Goal: Information Seeking & Learning: Learn about a topic

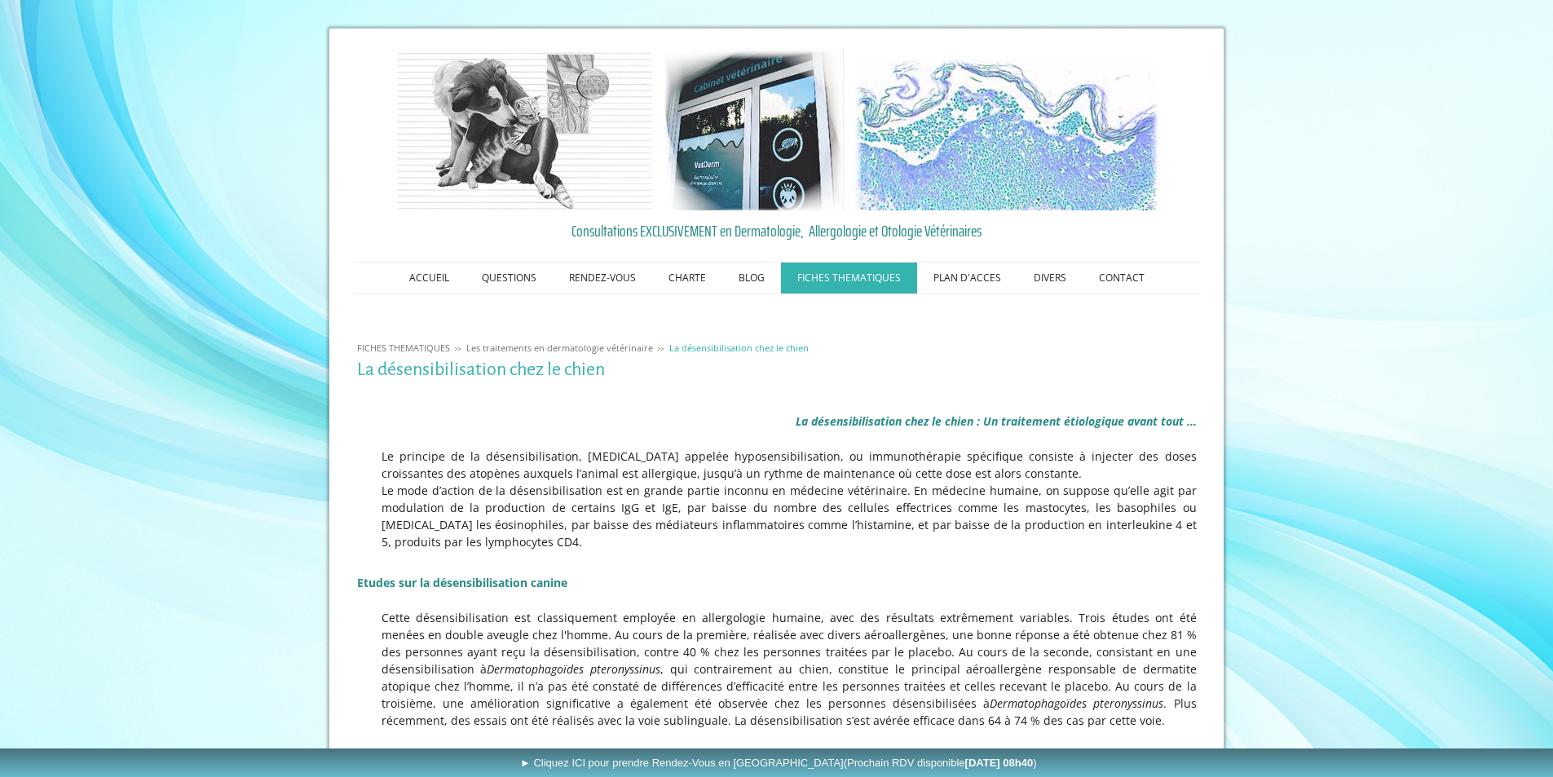
scroll to position [163, 0]
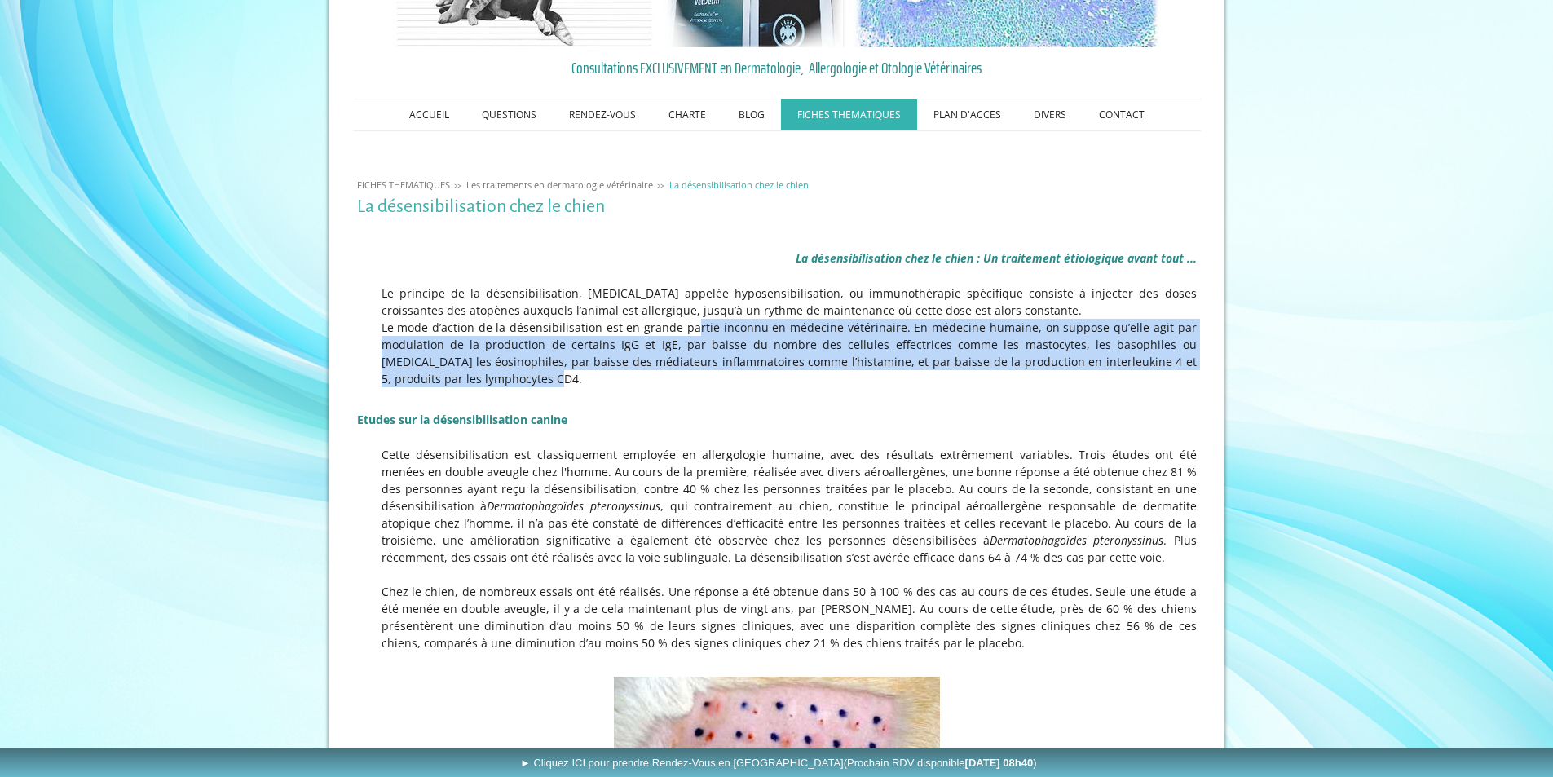
drag, startPoint x: 671, startPoint y: 318, endPoint x: 986, endPoint y: 373, distance: 319.4
click at [986, 373] on p "Le mode d’action de la désensibilisation est en grande partie inconnu en médeci…" at bounding box center [777, 353] width 840 height 68
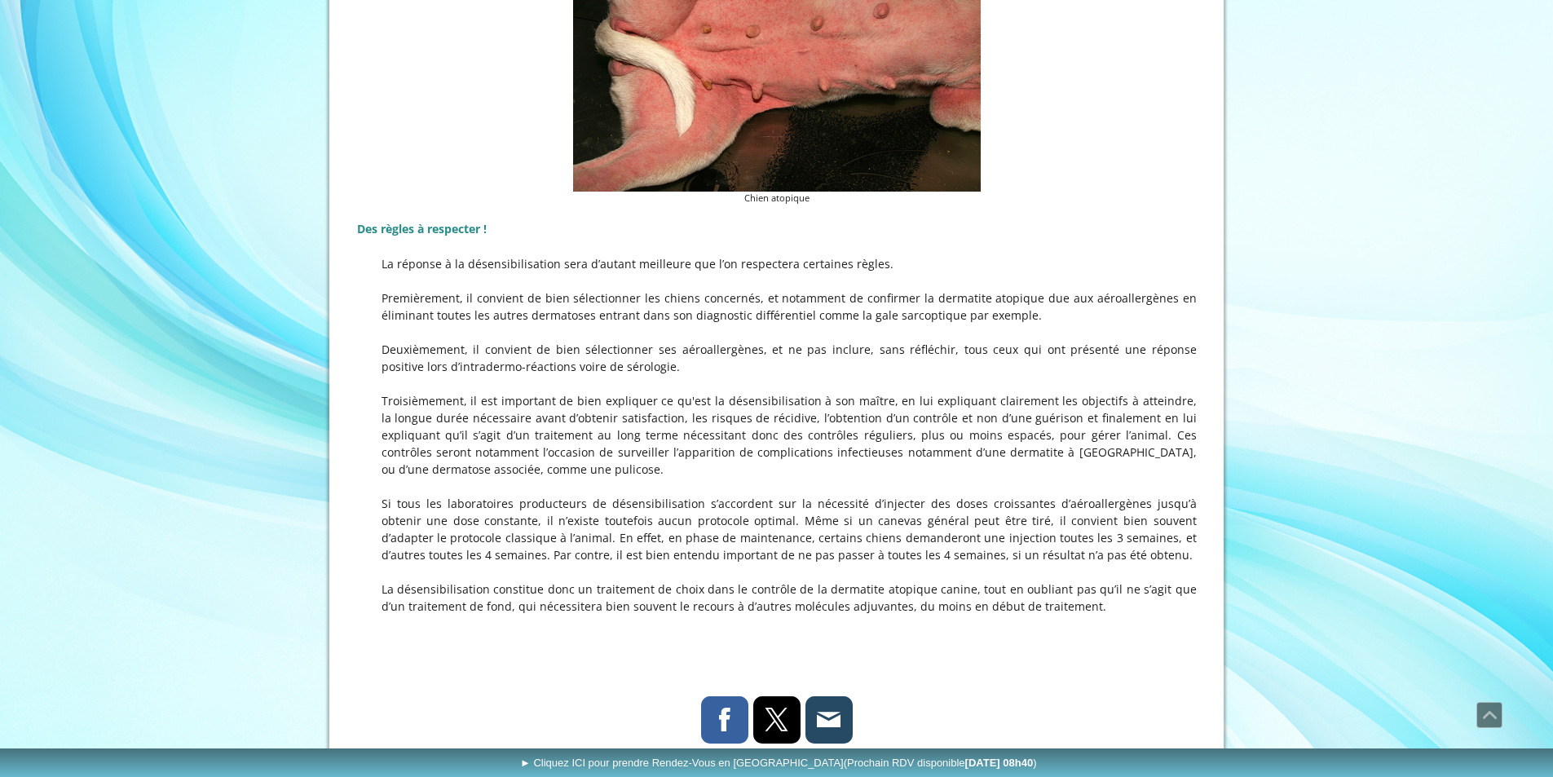
scroll to position [1631, 0]
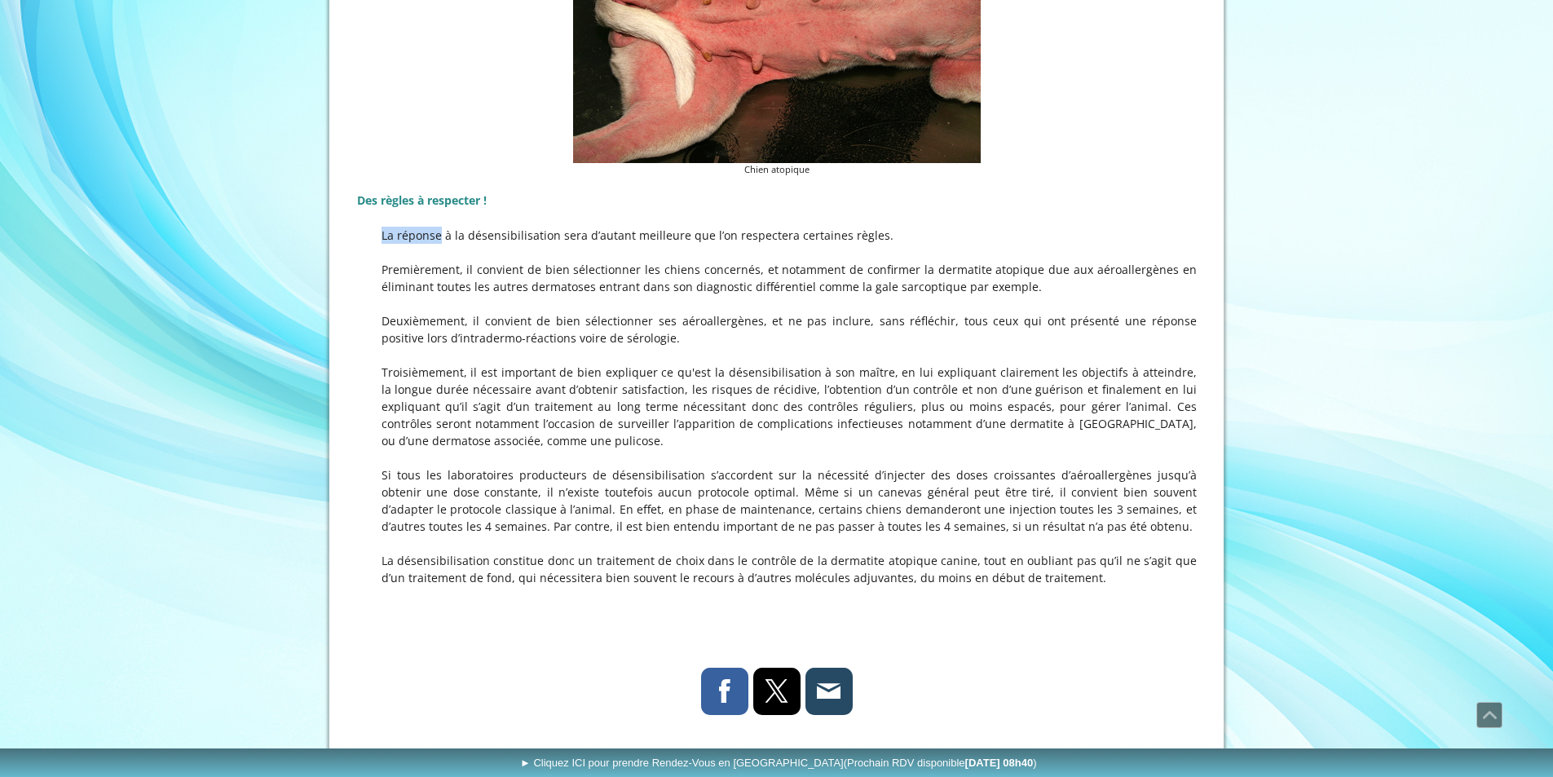
drag, startPoint x: 406, startPoint y: 231, endPoint x: 599, endPoint y: 224, distance: 193.3
click at [599, 224] on div "Des règles à respecter ! La réponse à la désensibilisation sera d’autant meille…" at bounding box center [777, 398] width 848 height 434
click at [549, 259] on p "Premièrement, il convient de bien sélectionner les chiens concernés, et notamme…" at bounding box center [777, 269] width 840 height 51
drag, startPoint x: 524, startPoint y: 273, endPoint x: 1069, endPoint y: 293, distance: 545.0
click at [1069, 293] on p "Premièrement, il convient de bien sélectionner les chiens concernés, et notamme…" at bounding box center [777, 269] width 840 height 51
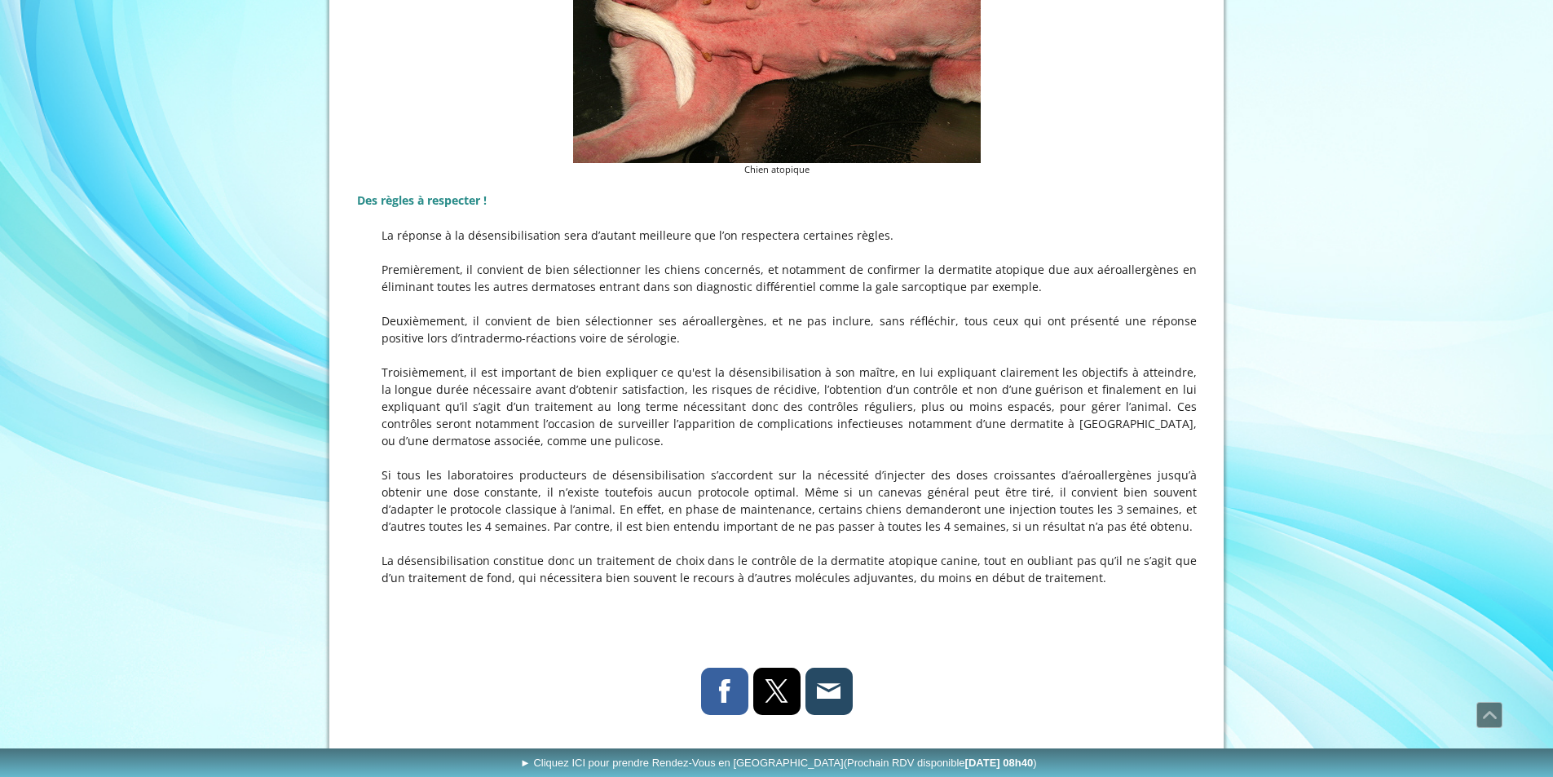
drag, startPoint x: 426, startPoint y: 338, endPoint x: 598, endPoint y: 340, distance: 172.0
click at [598, 340] on p "Deuxièmement, il convient de bien sélectionner ses aéroallergènes, et ne pas in…" at bounding box center [777, 329] width 840 height 34
click at [674, 335] on p "Deuxièmement, il convient de bien sélectionner ses aéroallergènes, et ne pas in…" at bounding box center [777, 329] width 840 height 34
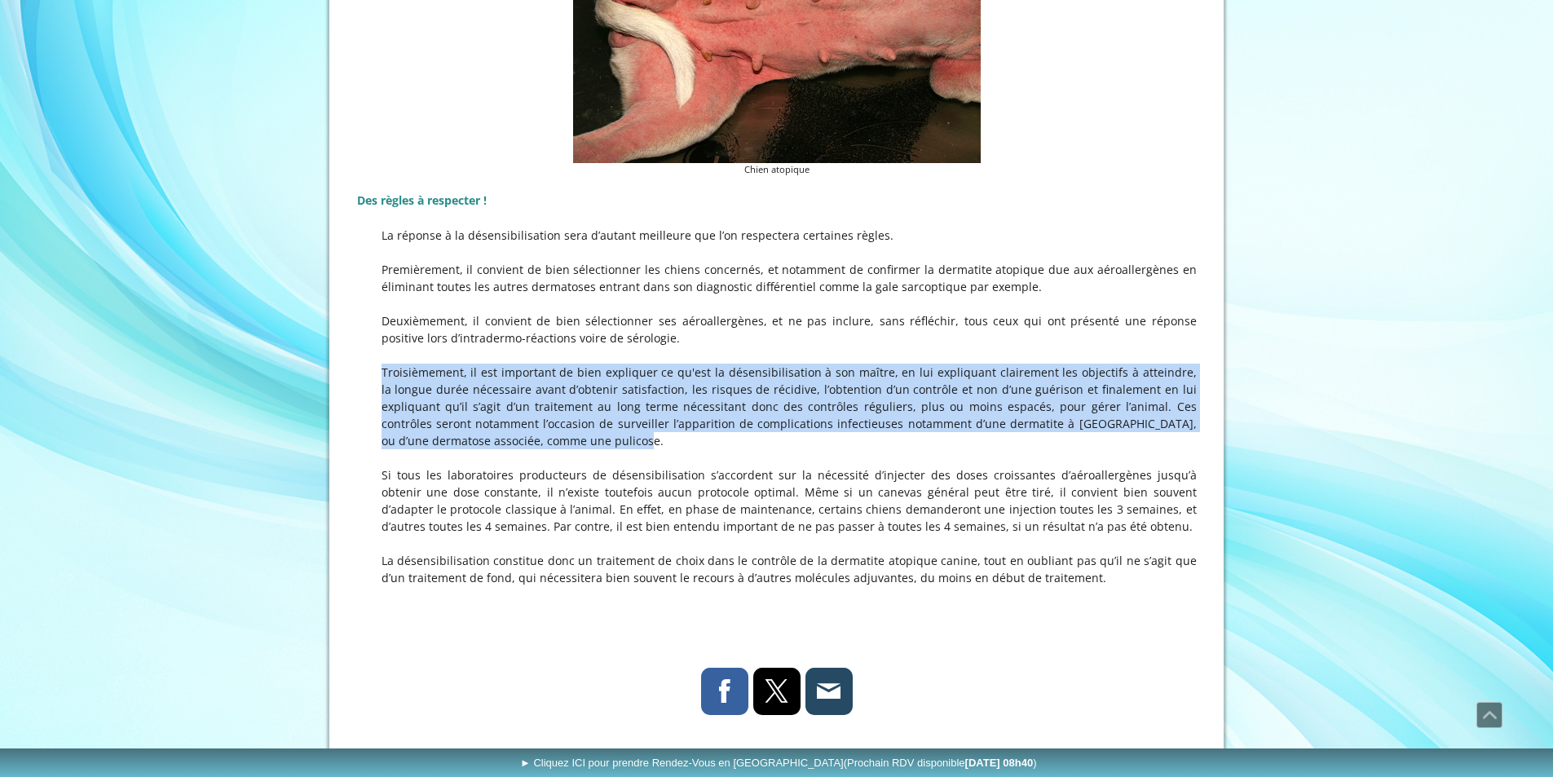
drag, startPoint x: 405, startPoint y: 357, endPoint x: 1031, endPoint y: 448, distance: 632.6
click at [1031, 448] on div "Des règles à respecter ! La réponse à la désensibilisation sera d’autant meille…" at bounding box center [777, 398] width 848 height 434
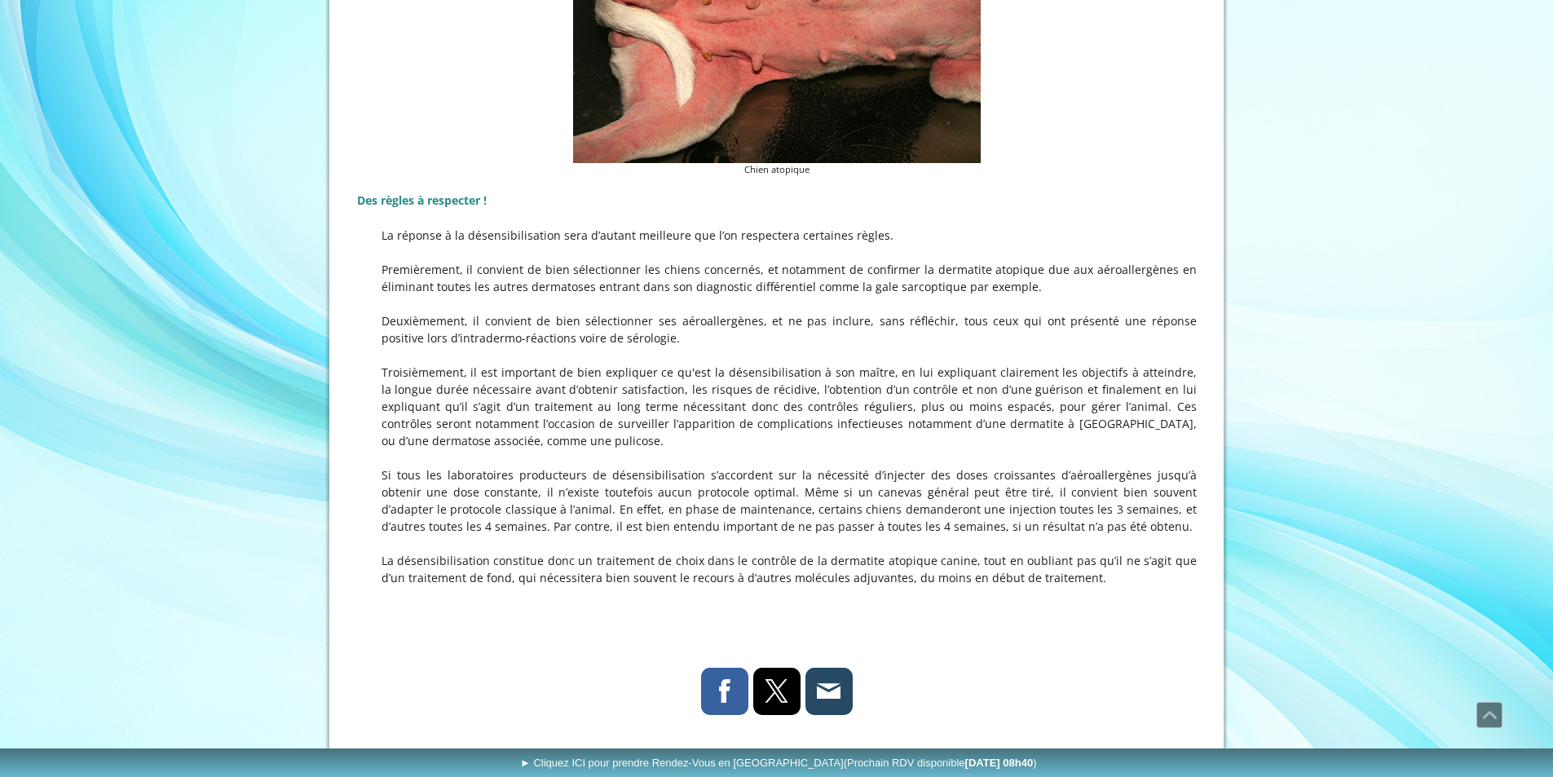
click at [436, 469] on p "Si tous les laboratoires producteurs de désensibilisation s’accordent sur la né…" at bounding box center [777, 492] width 840 height 86
drag, startPoint x: 509, startPoint y: 474, endPoint x: 1144, endPoint y: 576, distance: 643.2
click at [1144, 576] on div "Des règles à respecter ! La réponse à la désensibilisation sera d’autant meille…" at bounding box center [777, 398] width 848 height 434
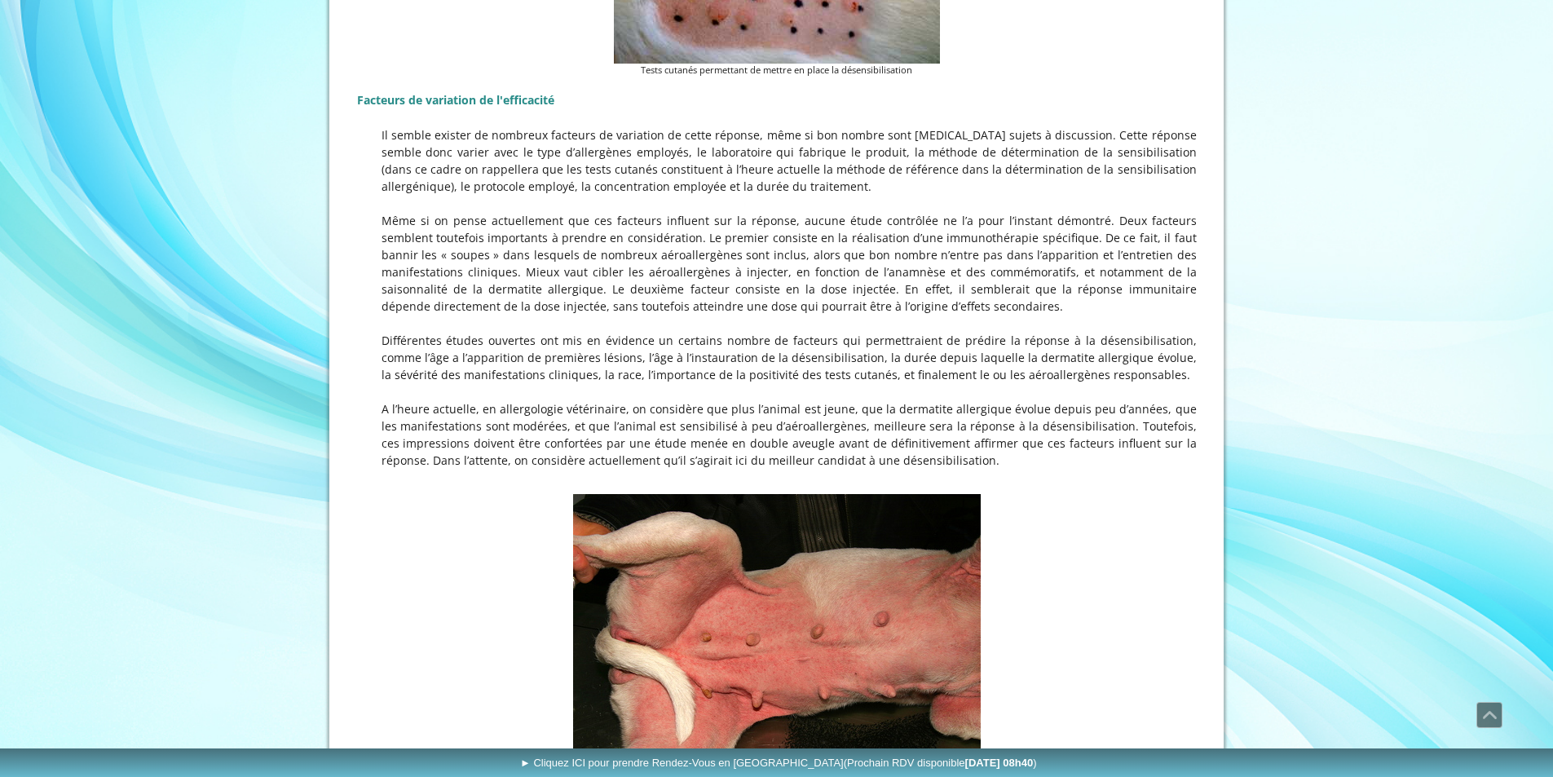
scroll to position [586, 0]
